Goal: Information Seeking & Learning: Find contact information

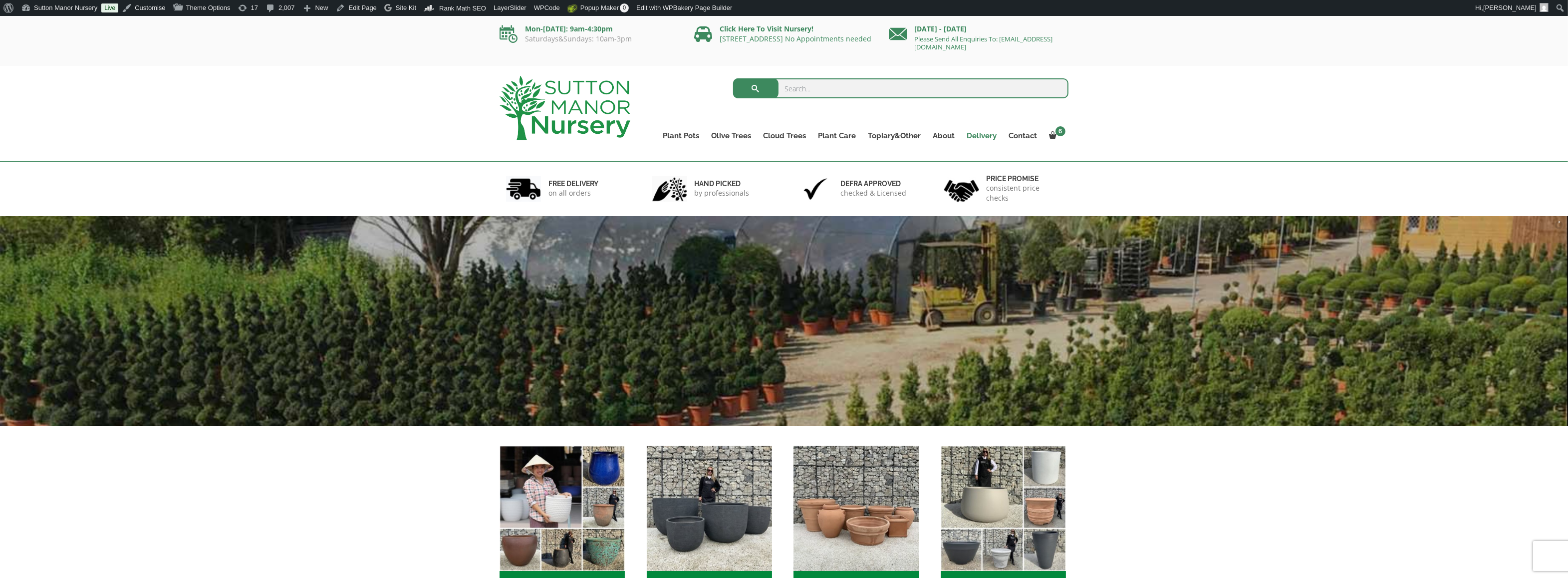
click at [981, 129] on link "Delivery" at bounding box center [982, 135] width 42 height 14
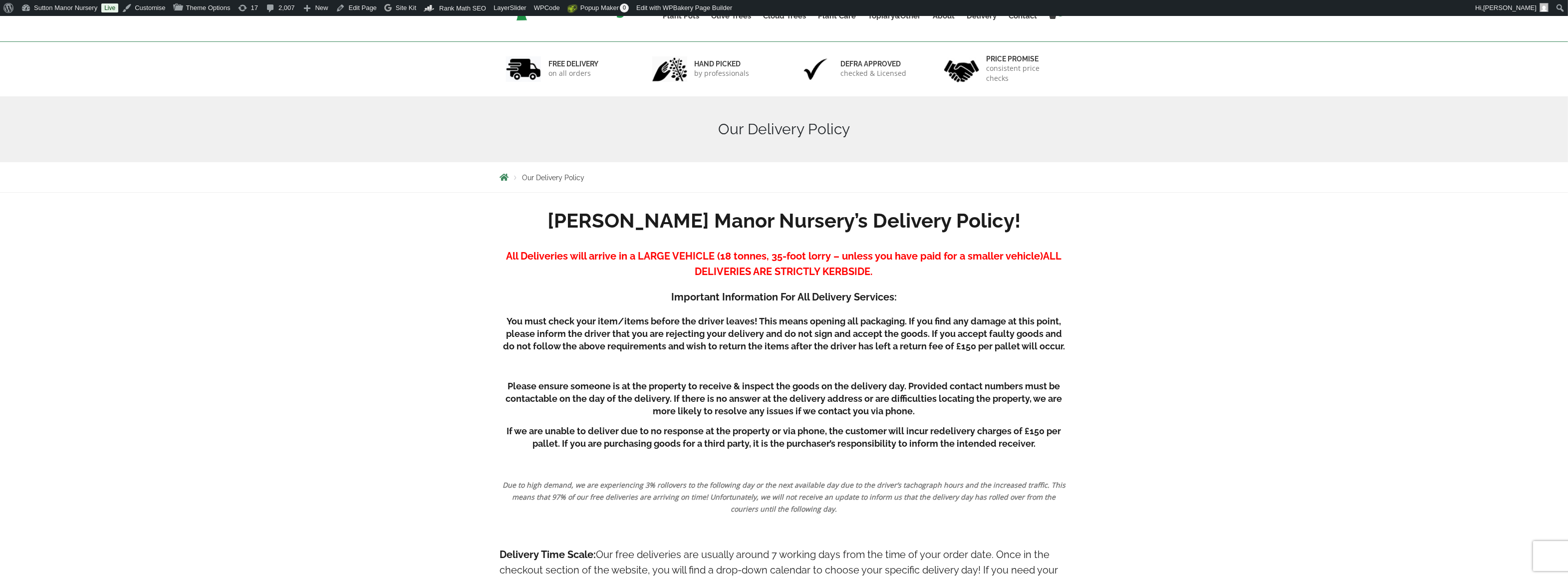
scroll to position [299, 0]
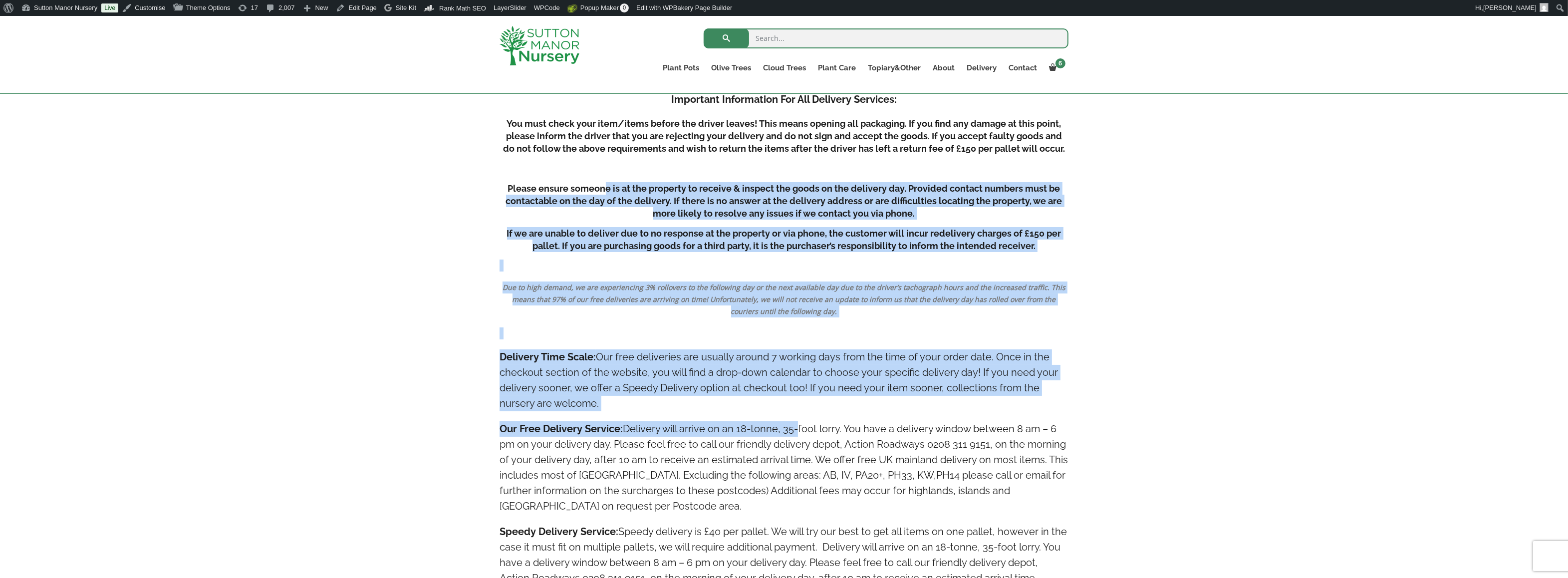
drag, startPoint x: 771, startPoint y: 397, endPoint x: 796, endPoint y: 407, distance: 26.9
click at [948, 391] on h4 "Delivery Time Scale: Our free deliveries are usually around 7 working days from…" at bounding box center [784, 380] width 569 height 62
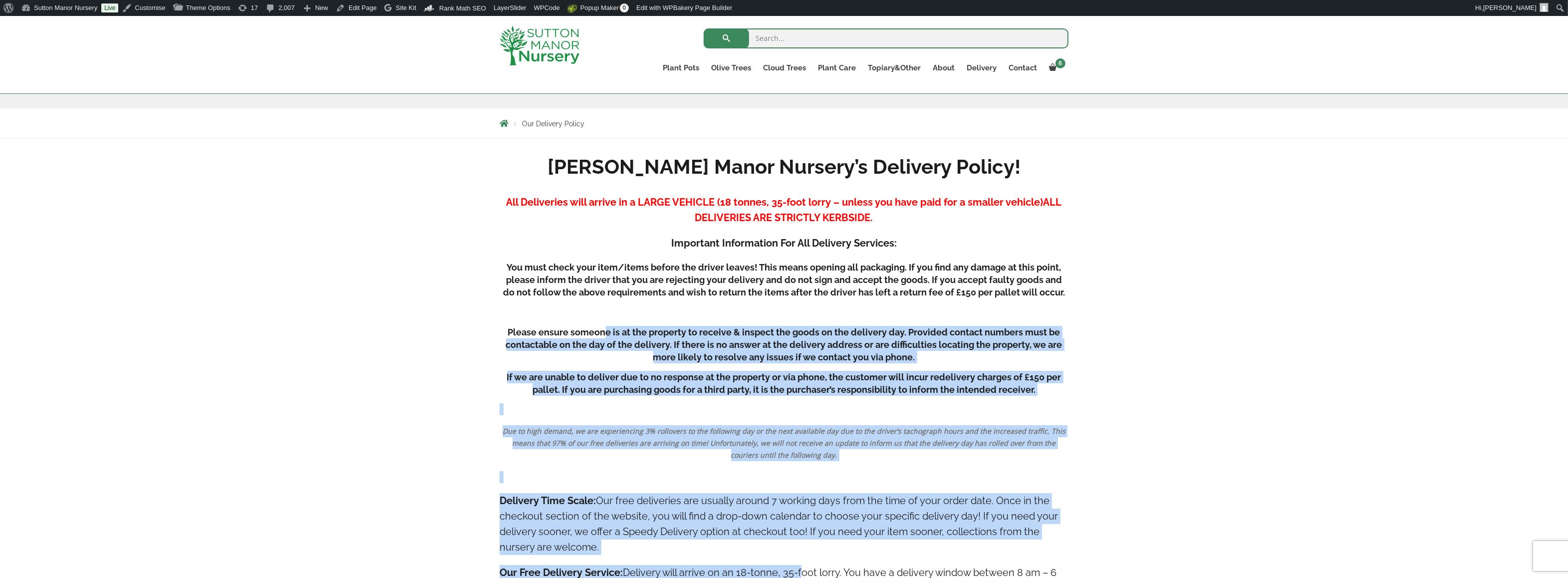
scroll to position [0, 0]
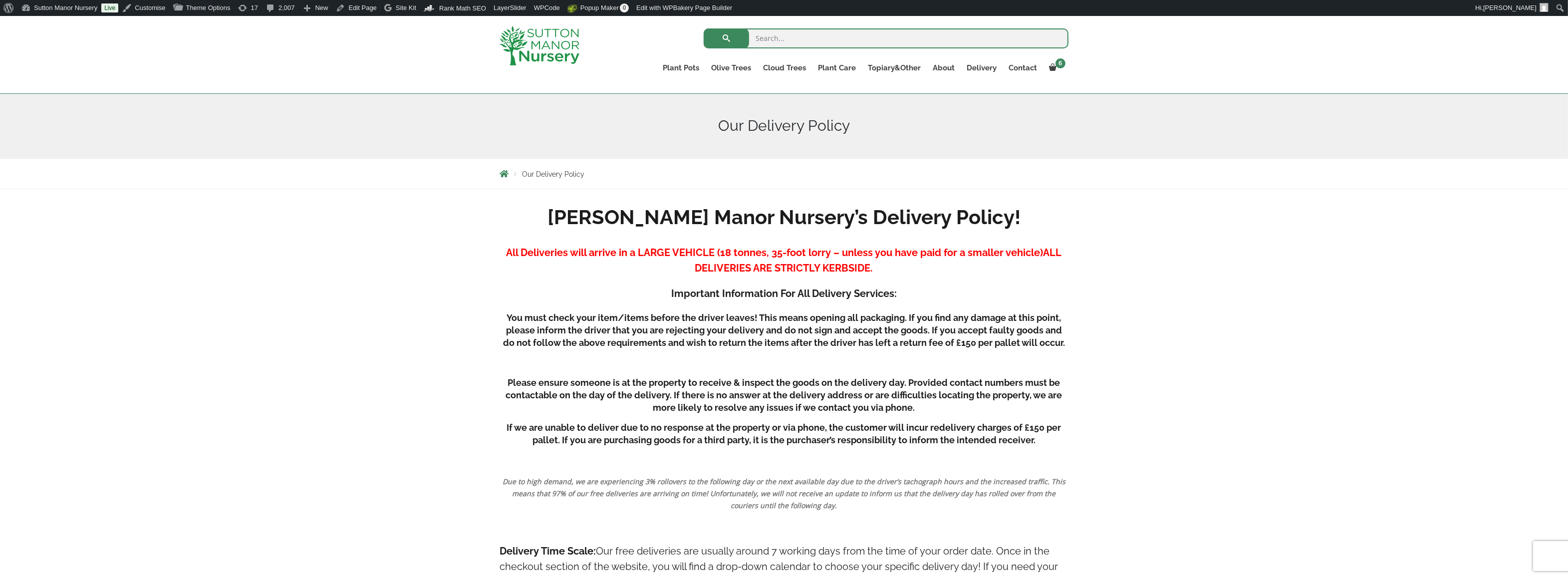
scroll to position [99, 0]
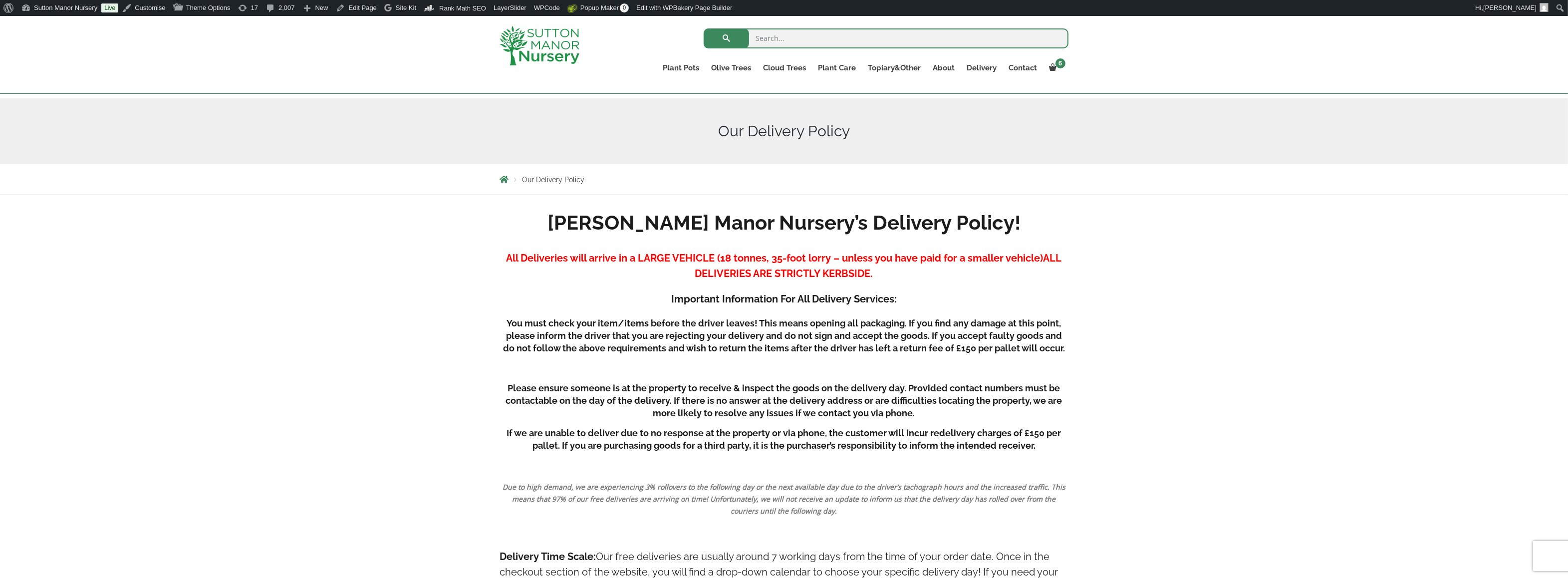
drag, startPoint x: 981, startPoint y: 68, endPoint x: 991, endPoint y: 79, distance: 14.9
click at [981, 68] on link "Delivery" at bounding box center [982, 68] width 42 height 14
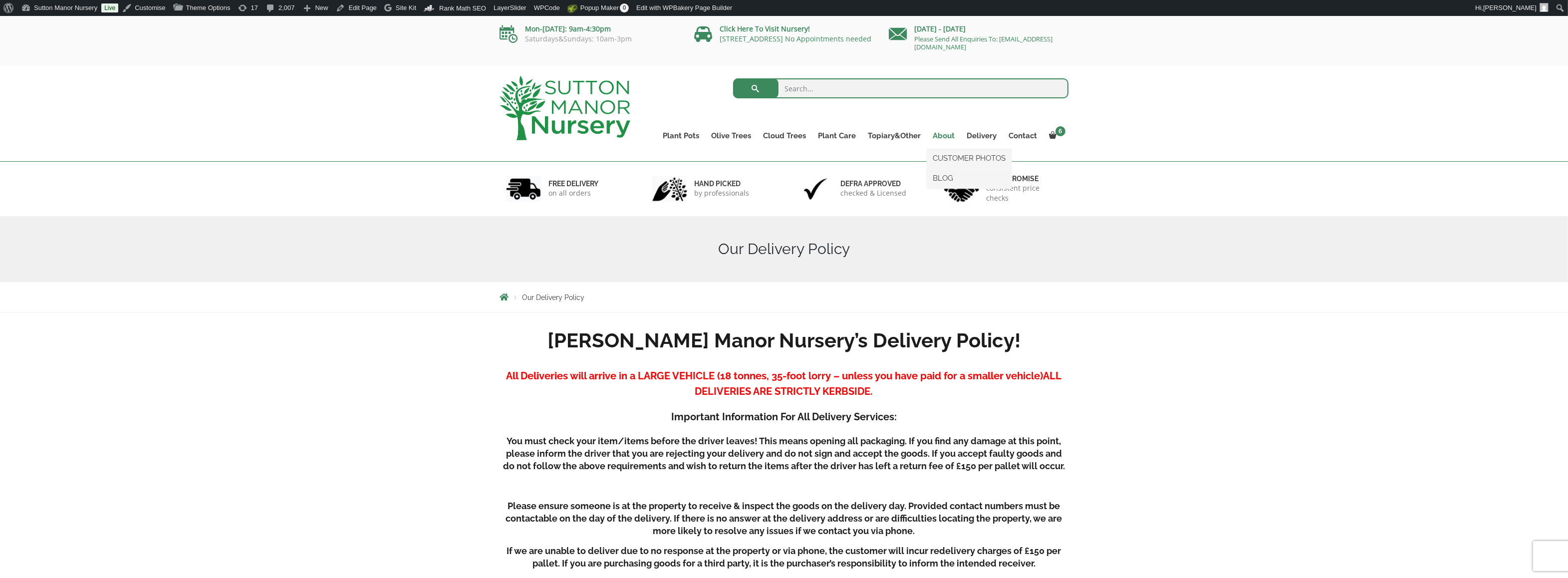
click at [951, 137] on link "About" at bounding box center [943, 135] width 34 height 14
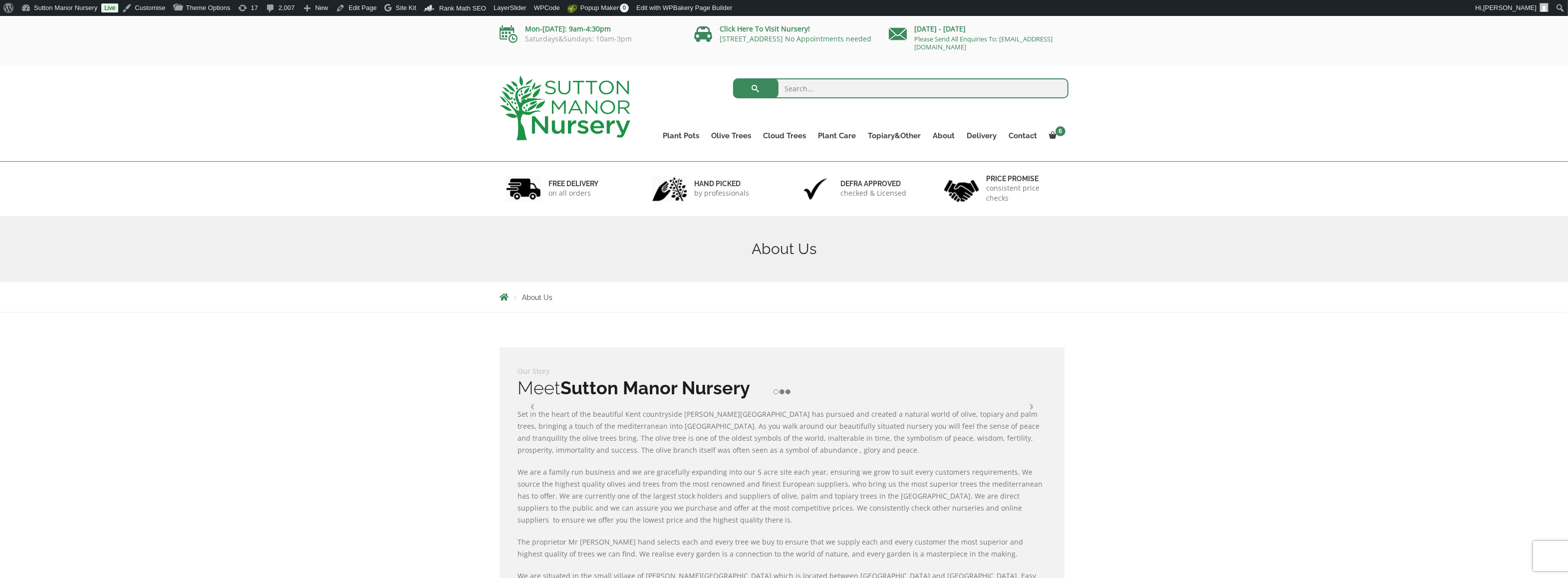
click at [782, 391] on li at bounding box center [781, 391] width 5 height 5
click at [787, 391] on li at bounding box center [787, 391] width 5 height 5
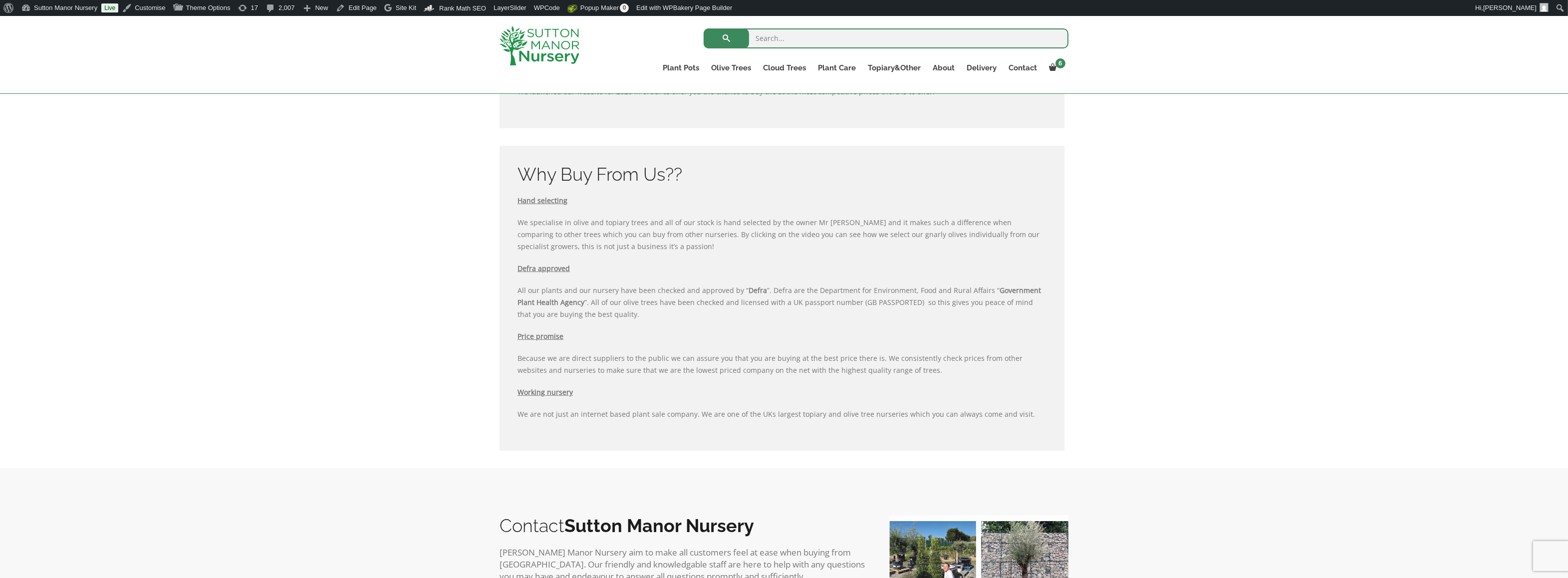
scroll to position [884, 0]
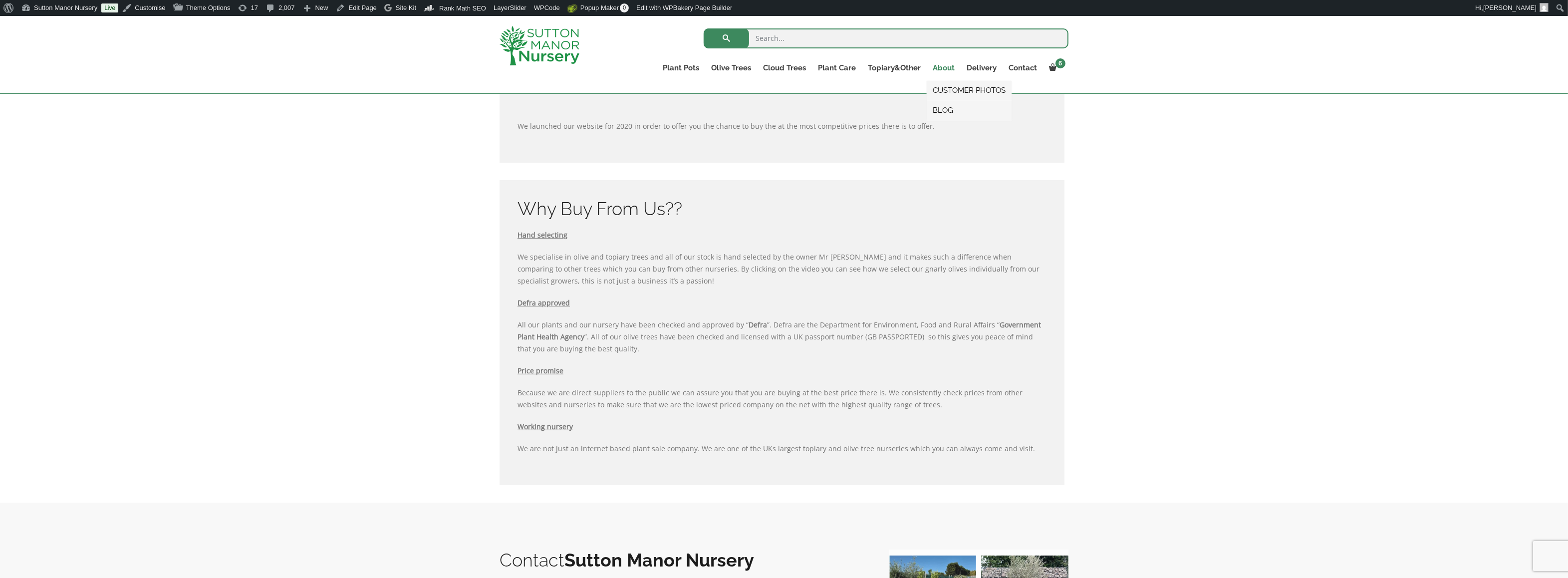
click at [943, 66] on link "About" at bounding box center [943, 68] width 34 height 14
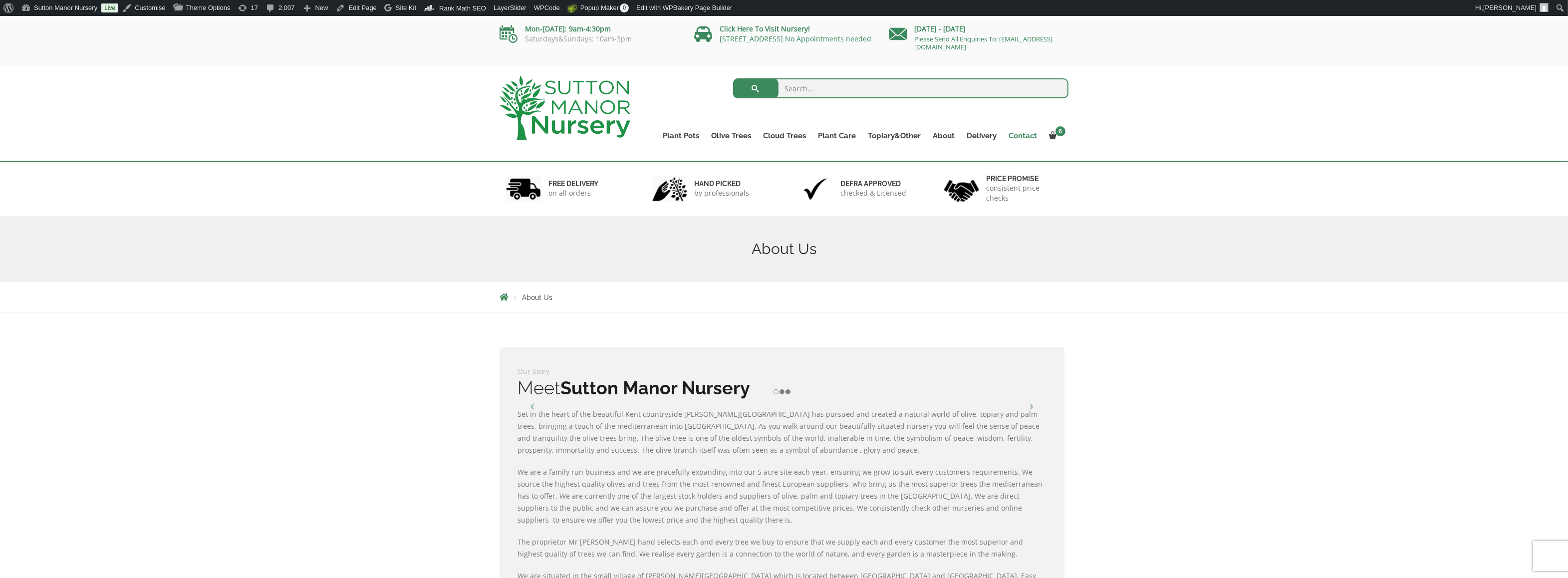
click at [1013, 134] on link "Contact" at bounding box center [1023, 135] width 41 height 14
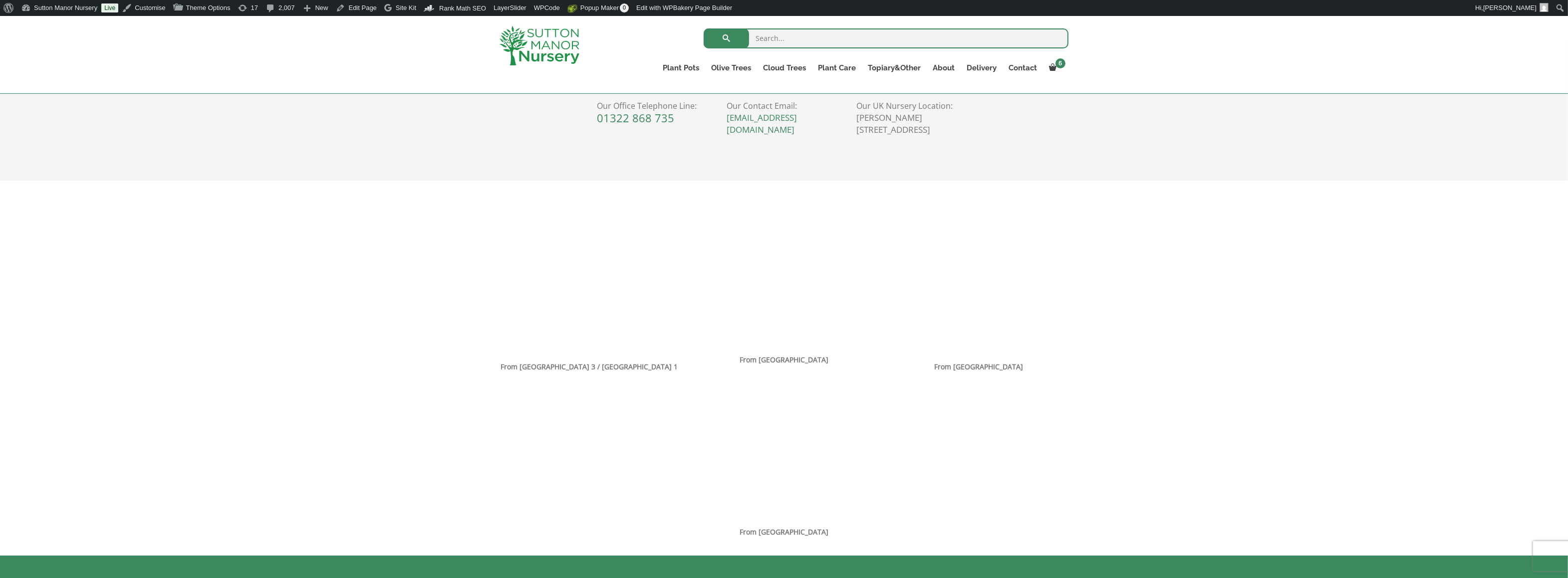
scroll to position [531, 0]
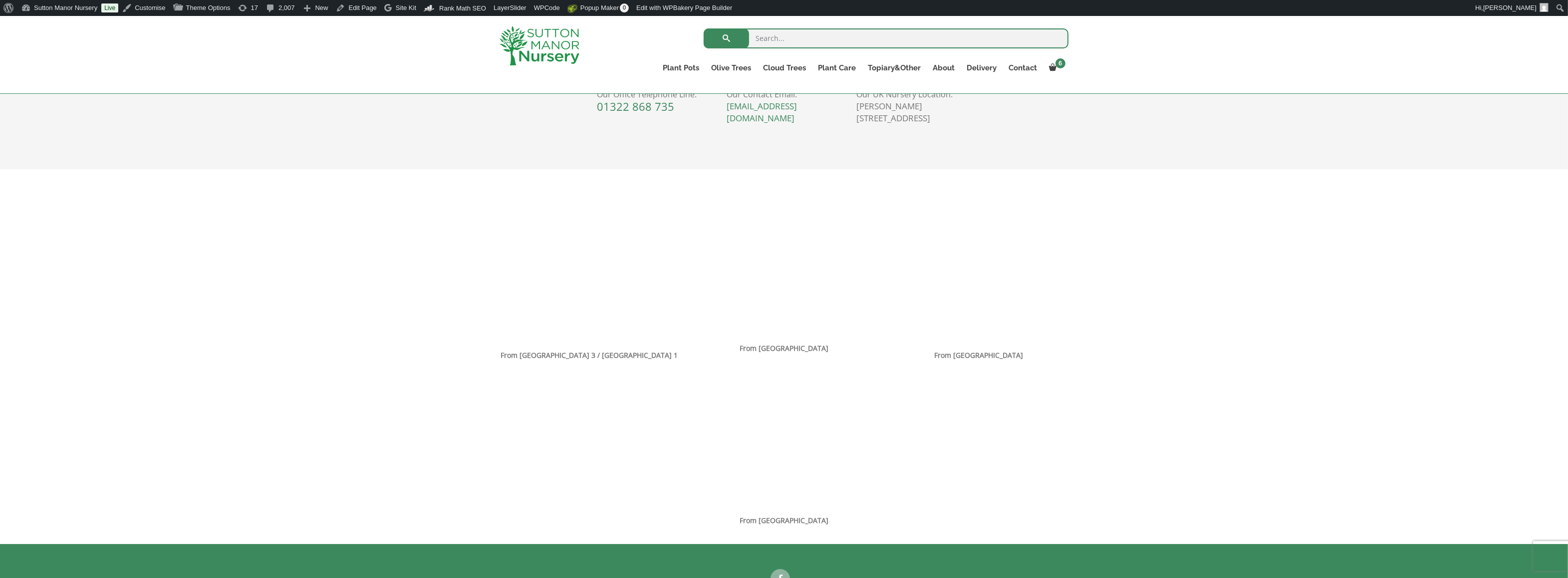
click at [1257, 441] on div "Contact us today using the form below! All fields are obligatory Enquire Now Ph…" at bounding box center [784, 153] width 1568 height 781
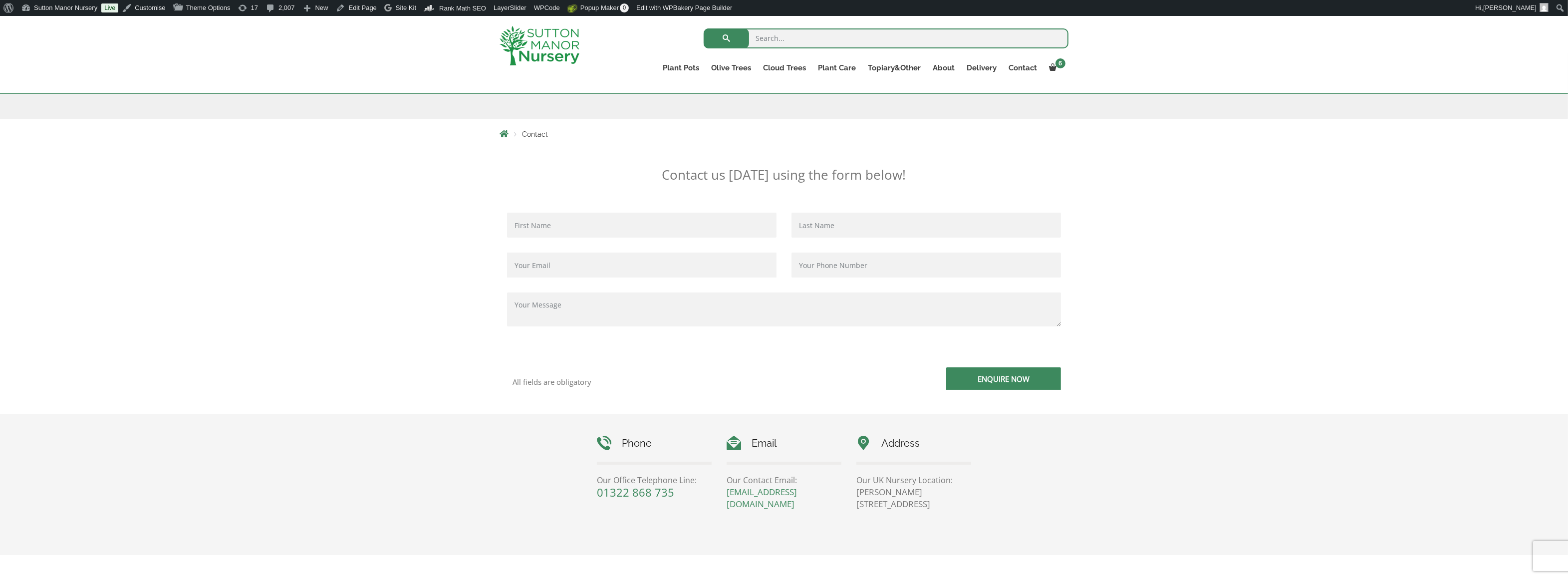
scroll to position [0, 0]
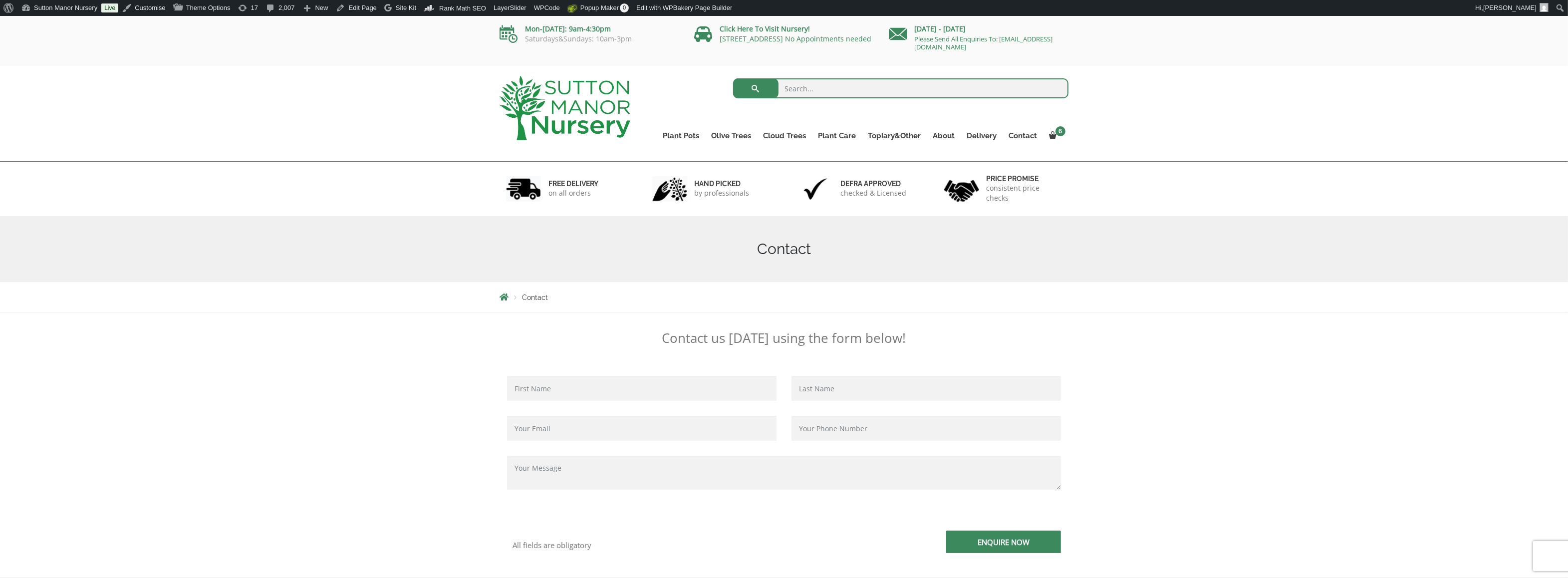
click at [537, 109] on img at bounding box center [565, 107] width 131 height 65
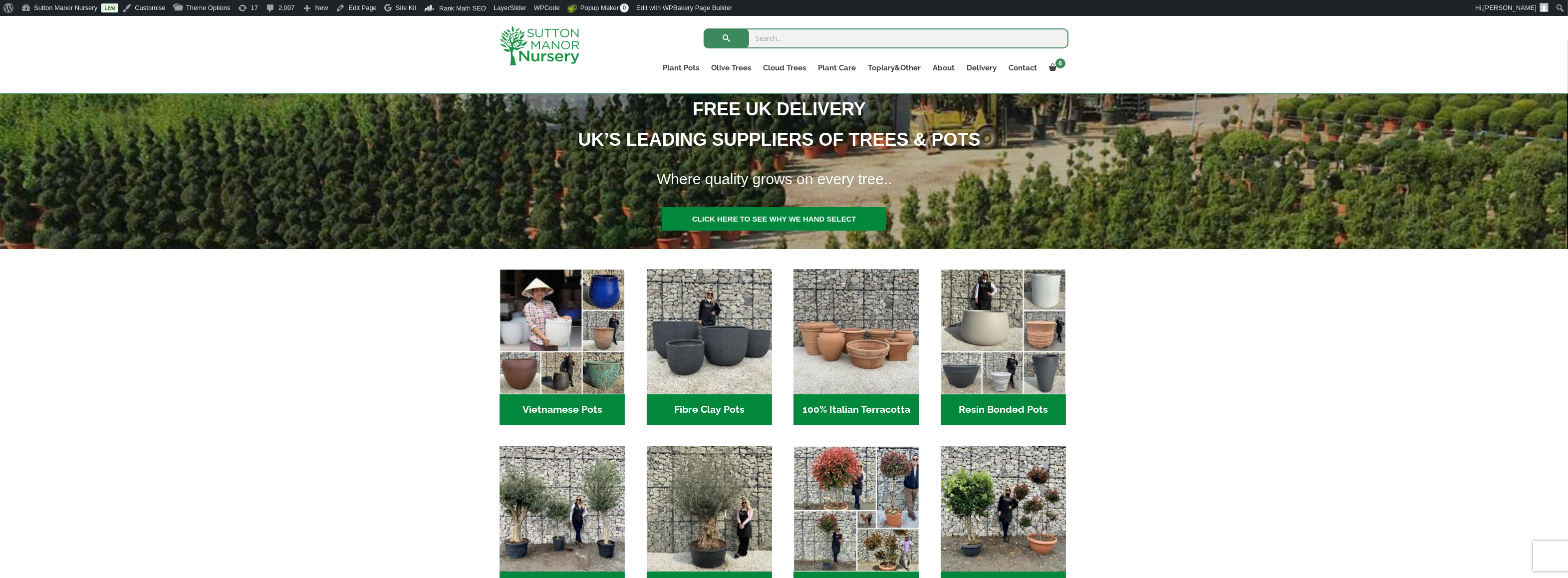
scroll to position [150, 0]
